Goal: Information Seeking & Learning: Understand process/instructions

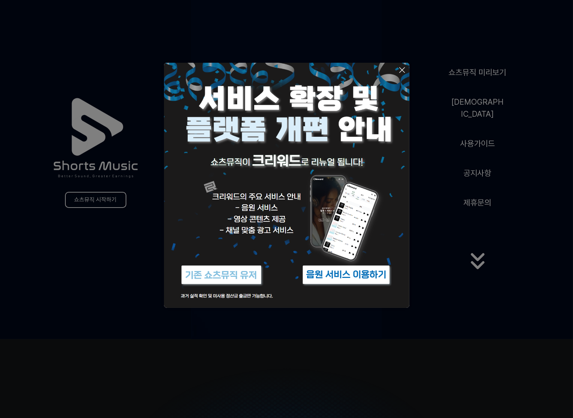
click at [229, 276] on img at bounding box center [221, 274] width 91 height 27
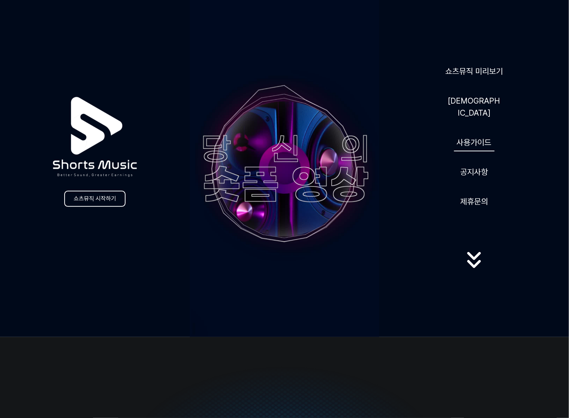
click at [477, 134] on link "사용가이드" at bounding box center [474, 143] width 41 height 18
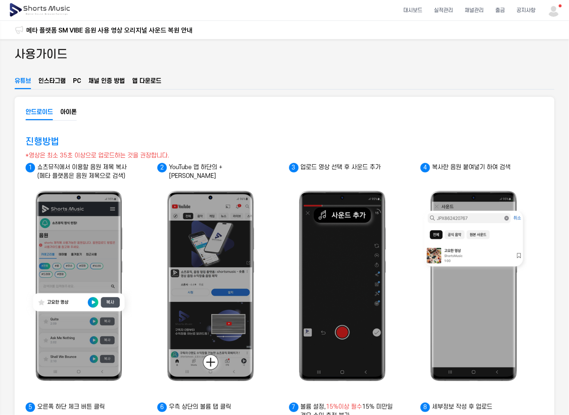
click at [52, 80] on button "인스타그램" at bounding box center [51, 83] width 27 height 12
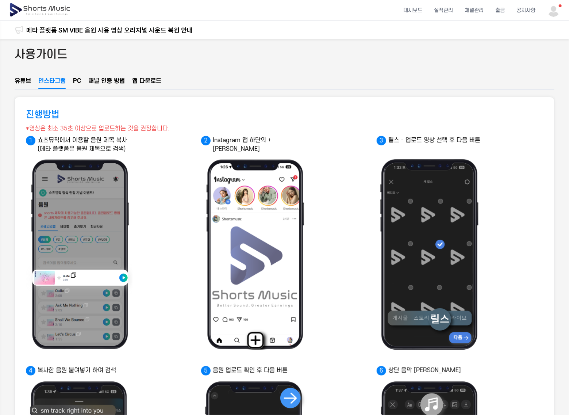
click at [75, 79] on button "PC" at bounding box center [77, 83] width 8 height 12
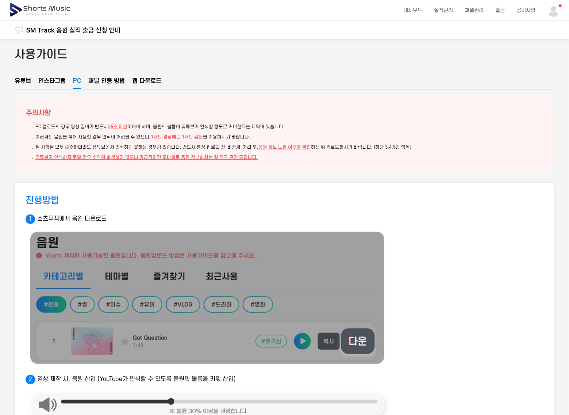
click at [106, 81] on button "채널 인증 방법" at bounding box center [106, 83] width 37 height 12
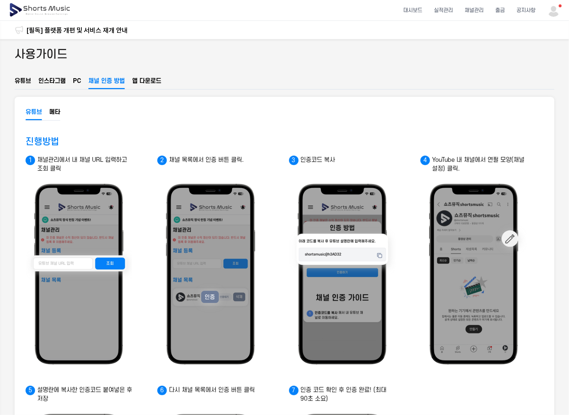
click at [142, 81] on button "앱 다운로드" at bounding box center [146, 83] width 29 height 12
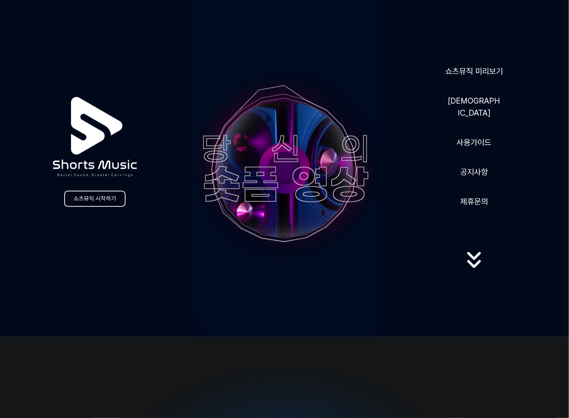
click at [98, 197] on link "쇼츠뮤직 시작하기" at bounding box center [94, 199] width 61 height 16
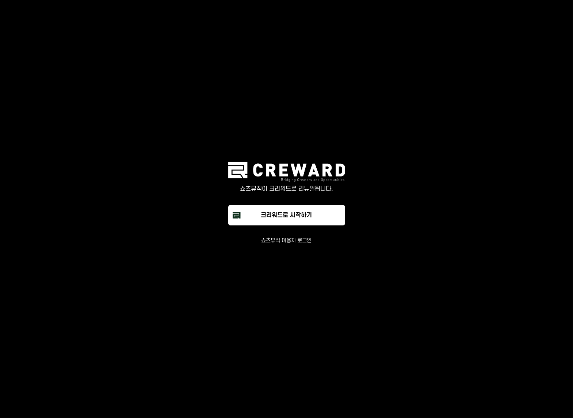
click at [288, 241] on button "쇼츠뮤직 이용자 로그인" at bounding box center [286, 240] width 50 height 7
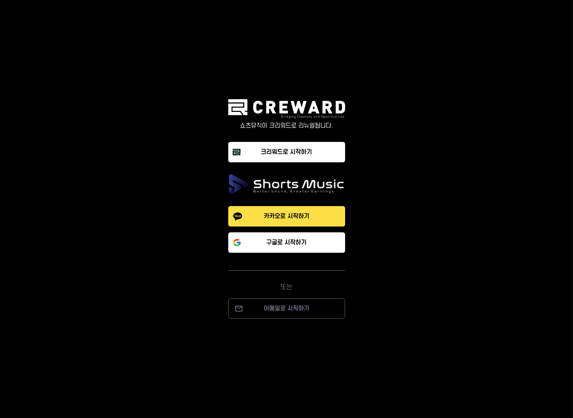
click at [277, 265] on div "카카오로 시작하기 구글로 시작하기 또는 이메일로 시작하기" at bounding box center [286, 259] width 219 height 119
click at [284, 286] on div "또는" at bounding box center [286, 282] width 117 height 22
click at [412, 195] on div "카카오로 시작하기 구글로 시작하기 또는 이메일로 시작하기" at bounding box center [287, 246] width 254 height 145
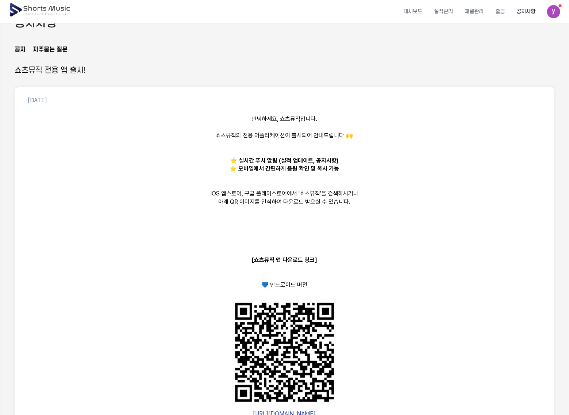
scroll to position [313, 0]
